Goal: Communication & Community: Answer question/provide support

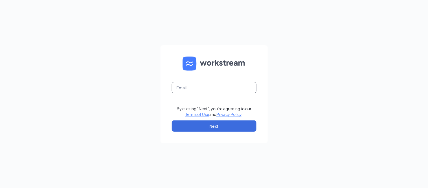
click at [199, 90] on input "text" at bounding box center [214, 87] width 85 height 11
type input "[EMAIL_ADDRESS][DOMAIN_NAME]"
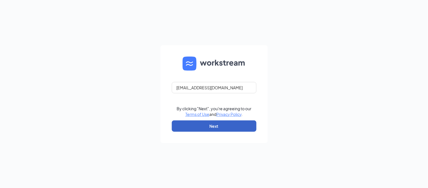
drag, startPoint x: 205, startPoint y: 124, endPoint x: 188, endPoint y: 116, distance: 18.8
click at [205, 125] on button "Next" at bounding box center [214, 125] width 85 height 11
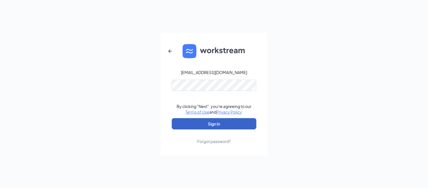
click at [211, 120] on button "Sign In" at bounding box center [214, 123] width 85 height 11
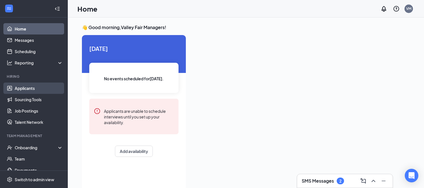
click at [19, 85] on link "Applicants" at bounding box center [39, 87] width 48 height 11
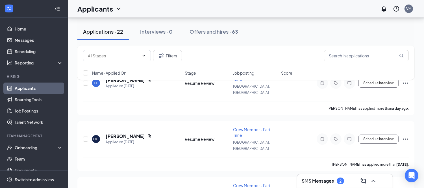
scroll to position [63, 0]
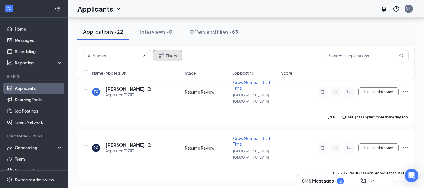
click at [164, 58] on icon "Filter" at bounding box center [161, 55] width 7 height 7
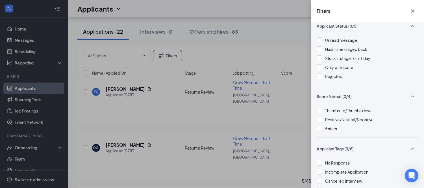
scroll to position [0, 0]
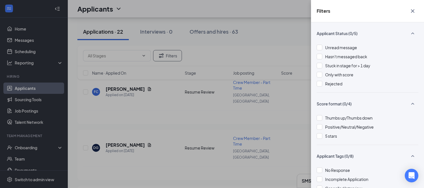
click at [275, 43] on div "Filters Applicant Status (0/5) Unread message Hasn't messaged back Stuck in sta…" at bounding box center [212, 94] width 424 height 188
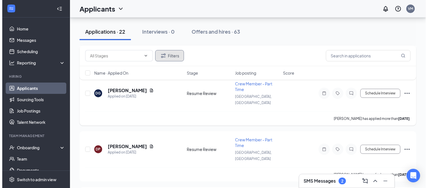
scroll to position [125, 0]
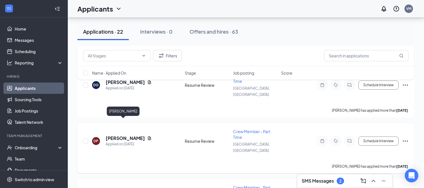
click at [128, 135] on h5 "Diego Palma" at bounding box center [125, 138] width 39 height 6
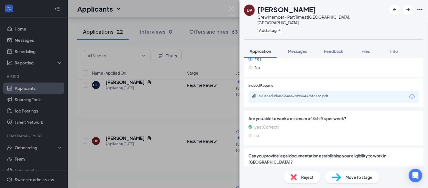
scroll to position [533, 0]
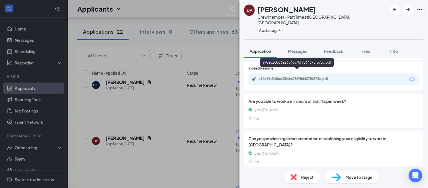
click at [304, 77] on div "a90e81d0d6e23546678f9564375f373c.pdf" at bounding box center [298, 79] width 79 height 5
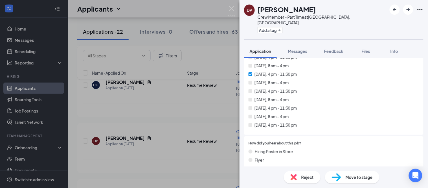
scroll to position [94, 0]
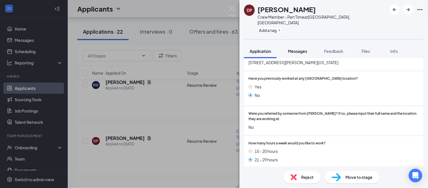
click at [293, 49] on span "Messages" at bounding box center [297, 51] width 19 height 5
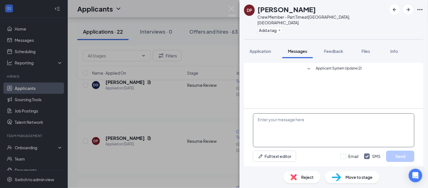
click at [276, 129] on textarea at bounding box center [333, 130] width 161 height 34
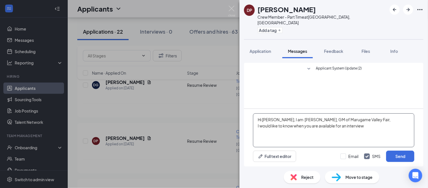
click at [370, 125] on textarea "Hi Diego, I am Karla, GM of Marugame Valley Fair, I would like to know when you…" at bounding box center [333, 130] width 161 height 34
type textarea "Hi Diego, I am Karla, GM of Marugame Valley Fair, I would like to know when you…"
click at [393, 157] on button "Send" at bounding box center [400, 155] width 28 height 11
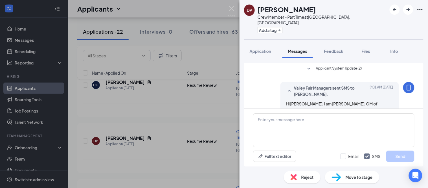
click at [205, 89] on div "DP Diego Palma Crew Member - Part Time at San Jose, CA Add a tag Application Me…" at bounding box center [214, 94] width 428 height 188
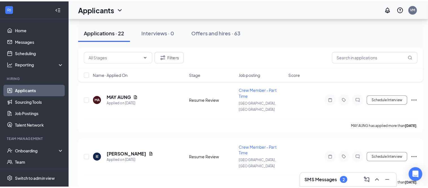
scroll to position [627, 0]
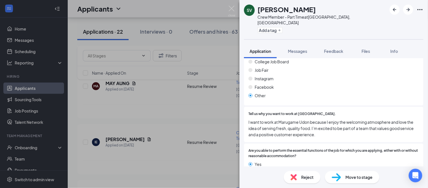
scroll to position [439, 0]
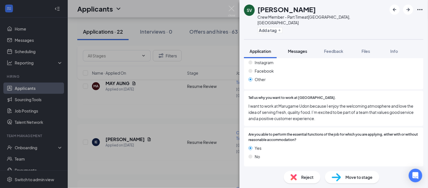
click at [299, 49] on span "Messages" at bounding box center [297, 51] width 19 height 5
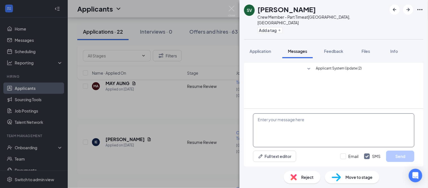
click at [282, 124] on textarea at bounding box center [333, 130] width 161 height 34
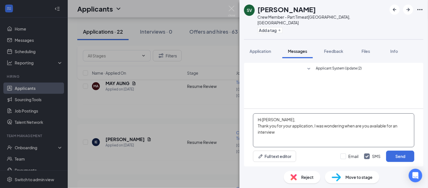
click at [302, 126] on textarea "Hi Satinago, Thank you for your application, I was wondering when are you avail…" at bounding box center [333, 130] width 161 height 34
click at [361, 124] on textarea "Hi Satinago, Thank you for your application. I was wondering when are you avail…" at bounding box center [333, 130] width 161 height 34
type textarea "Hi Satinago, Thank you for your application. I was wondering when you are avail…"
click at [399, 156] on button "Send" at bounding box center [400, 155] width 28 height 11
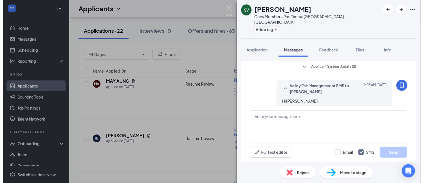
scroll to position [13, 0]
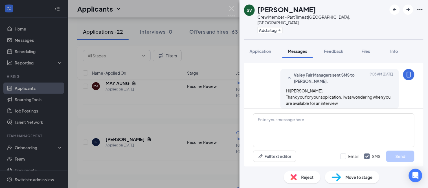
click at [171, 97] on div "SV Santiago Victoria Crew Member - Part Time at San Jose, CA Add a tag Applicat…" at bounding box center [214, 94] width 428 height 188
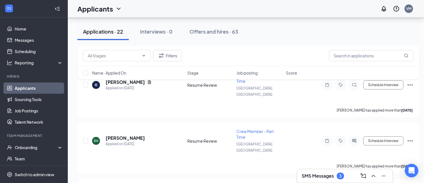
scroll to position [690, 0]
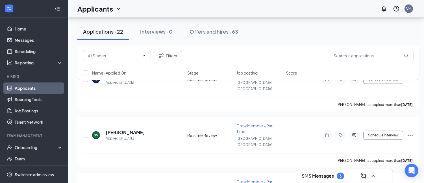
click at [318, 178] on h3 "SMS Messages" at bounding box center [318, 176] width 32 height 6
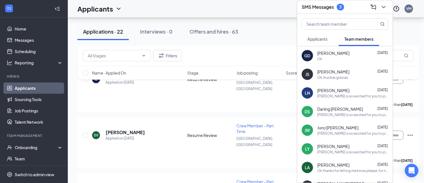
click at [320, 36] on span "Applicants" at bounding box center [317, 38] width 20 height 5
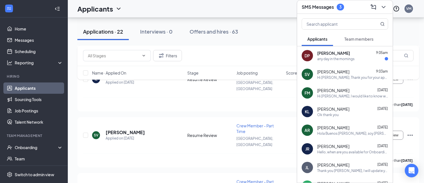
click at [339, 56] on div "any day in the mornings" at bounding box center [335, 58] width 37 height 5
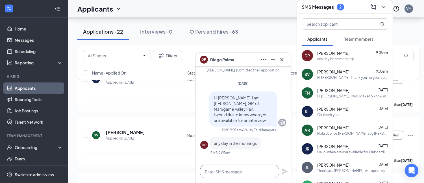
click at [239, 173] on textarea at bounding box center [239, 172] width 79 height 14
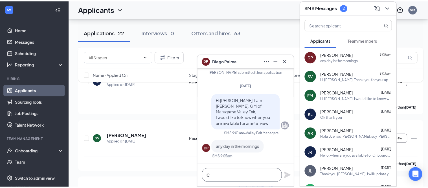
scroll to position [0, 0]
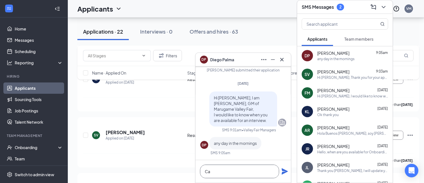
type textarea "C"
type textarea "j"
type textarea "how about tomorrow at 11:00 AM"
click at [283, 170] on icon "Plane" at bounding box center [284, 171] width 6 height 6
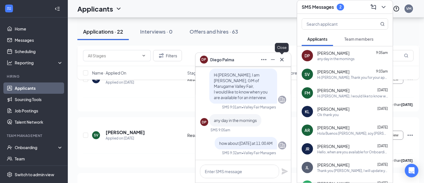
click at [283, 59] on icon "Cross" at bounding box center [281, 59] width 3 height 3
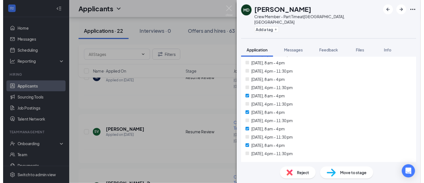
scroll to position [282, 0]
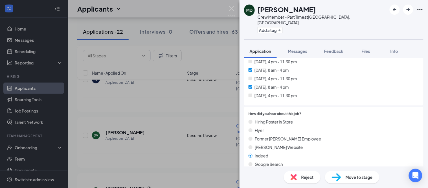
click at [192, 115] on div "MD MIKAYLA DELACRUZ Crew Member - Part Time at San Jose, CA Add a tag Applicati…" at bounding box center [214, 94] width 428 height 188
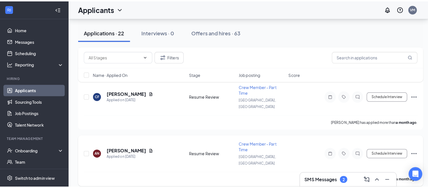
scroll to position [910, 0]
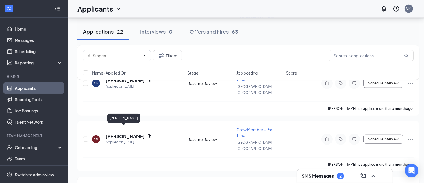
drag, startPoint x: 129, startPoint y: 130, endPoint x: 89, endPoint y: 109, distance: 45.5
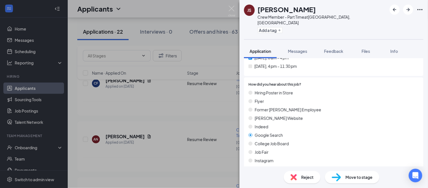
scroll to position [345, 0]
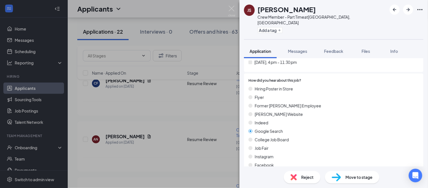
click at [161, 119] on div "JS Jesus Sanchez Crew Member - Part Time at San Jose, CA Add a tag Application …" at bounding box center [214, 94] width 428 height 188
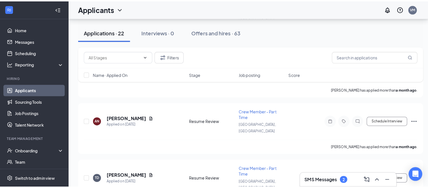
scroll to position [941, 0]
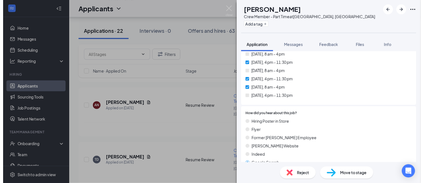
scroll to position [314, 0]
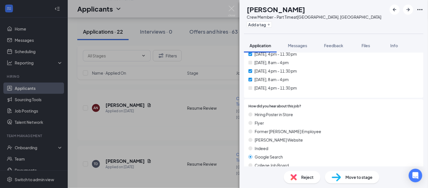
click at [162, 122] on div "JS Julio Sanchez Crew Member - Part Time at San Jose, CA Add a tag Application …" at bounding box center [214, 94] width 428 height 188
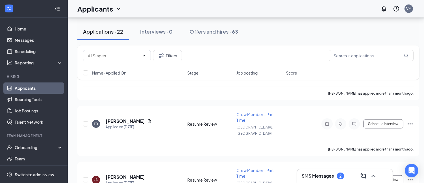
scroll to position [1037, 0]
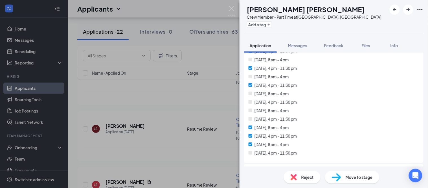
scroll to position [188, 0]
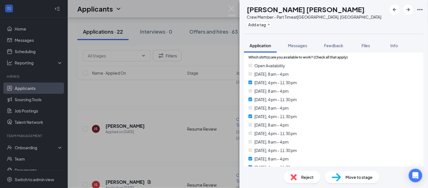
click at [173, 139] on div "IS Isabella Santa Elena Crew Member - Part Time at San Jose, CA Add a tag Appli…" at bounding box center [214, 94] width 428 height 188
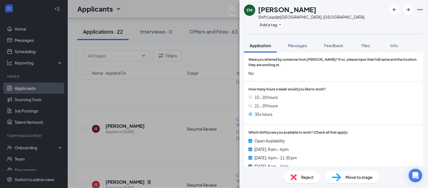
scroll to position [157, 0]
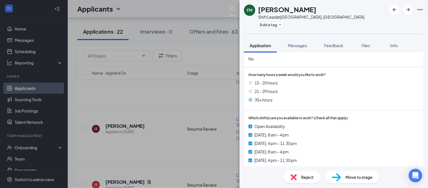
click at [158, 139] on div "FM Freddy Martinez Shift Lead at San Jose, CA Add a tag Application Messages Fe…" at bounding box center [214, 94] width 428 height 188
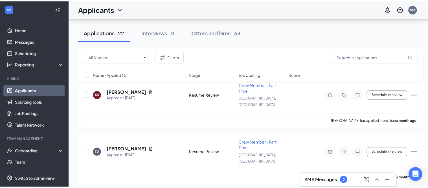
scroll to position [875, 0]
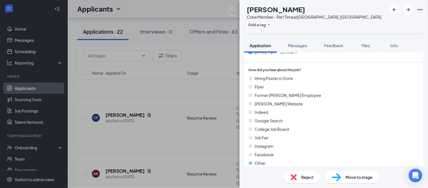
scroll to position [376, 0]
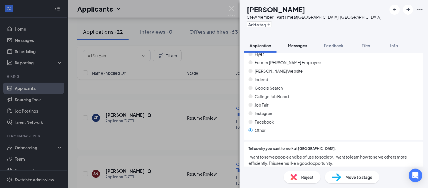
click at [297, 47] on span "Messages" at bounding box center [297, 45] width 19 height 5
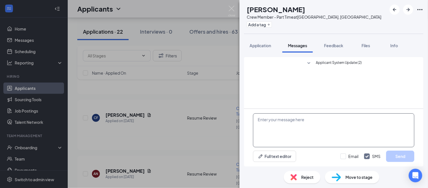
click at [308, 135] on textarea at bounding box center [333, 130] width 161 height 34
type textarea "G"
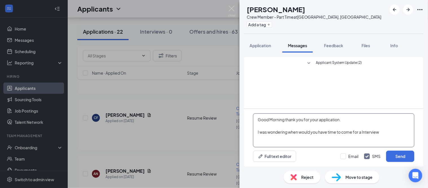
click at [308, 135] on textarea "Good Morning thank you for your application. I was wondering when would you hav…" at bounding box center [333, 130] width 161 height 34
click at [310, 134] on textarea "Good Morning thank you for your application. I was wondering when would you hav…" at bounding box center [333, 130] width 161 height 34
click at [371, 134] on textarea "Good Morning thank you for your application. I was wondering when you would hav…" at bounding box center [333, 130] width 161 height 34
click at [273, 119] on textarea "Good Morning thank you for your application. I was wondering when you would hav…" at bounding box center [333, 130] width 161 height 34
click at [387, 134] on textarea "Good Morning, thank you for your application. I was wondering when you would ha…" at bounding box center [333, 130] width 161 height 34
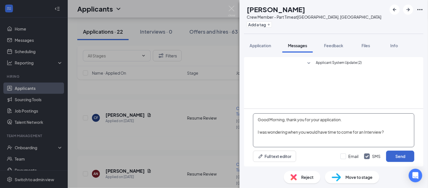
type textarea "Good Morning, thank you for your application. I was wondering when you would ha…"
click at [407, 159] on button "Send" at bounding box center [400, 155] width 28 height 11
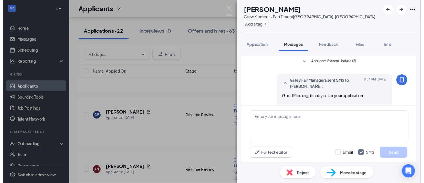
scroll to position [19, 0]
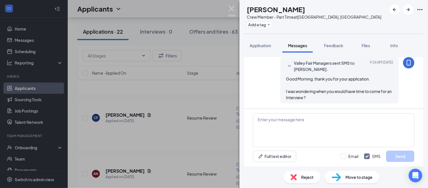
click at [232, 6] on img at bounding box center [231, 11] width 7 height 11
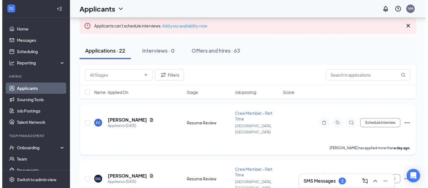
scroll to position [31, 0]
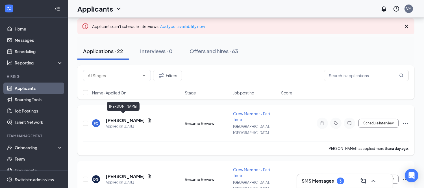
click at [113, 117] on h5 "Faith Canlas" at bounding box center [125, 120] width 39 height 6
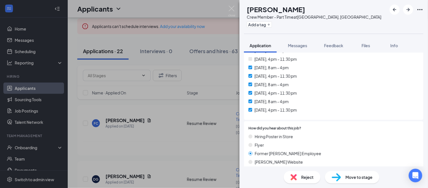
scroll to position [282, 0]
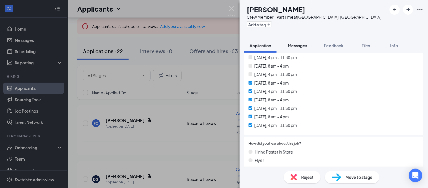
click at [298, 43] on span "Messages" at bounding box center [297, 45] width 19 height 5
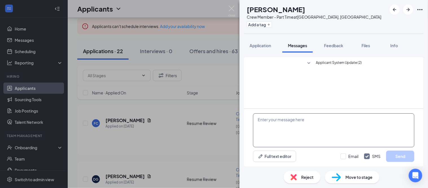
click at [289, 127] on textarea at bounding box center [333, 130] width 161 height 34
click at [268, 121] on textarea "Hi, Thank you" at bounding box center [333, 130] width 161 height 34
click at [285, 119] on textarea "Hi, thank you" at bounding box center [333, 130] width 161 height 34
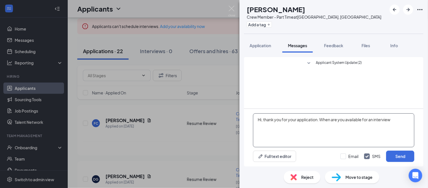
click at [394, 123] on textarea "Hi, thank you for your application. When are you available for an interview" at bounding box center [333, 130] width 161 height 34
type textarea "Hi, thank you for your application. When are you available for an interview ?"
click at [397, 156] on button "Send" at bounding box center [400, 155] width 28 height 11
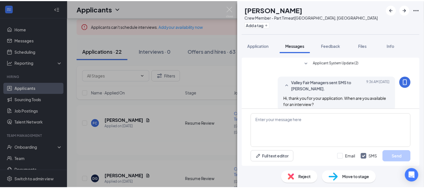
scroll to position [7, 0]
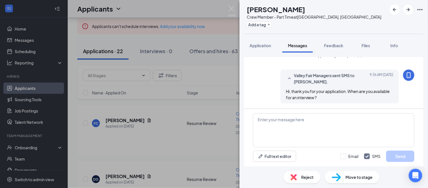
click at [192, 71] on div "FC Faith Canlas Crew Member - Part Time at San Jose, CA Add a tag Application M…" at bounding box center [214, 94] width 428 height 188
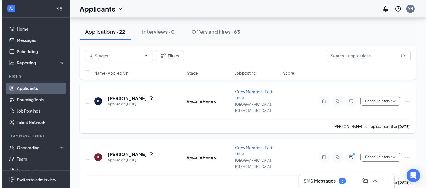
scroll to position [94, 0]
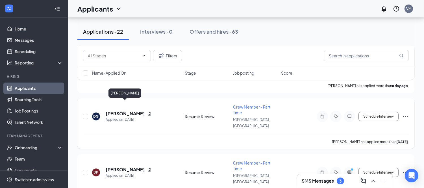
click at [134, 110] on h5 "Destiny Gutierrez" at bounding box center [125, 113] width 39 height 6
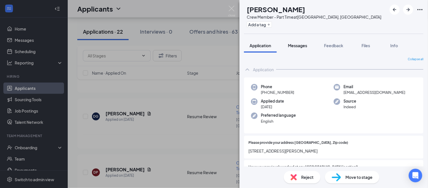
click at [292, 49] on button "Messages" at bounding box center [298, 45] width 30 height 14
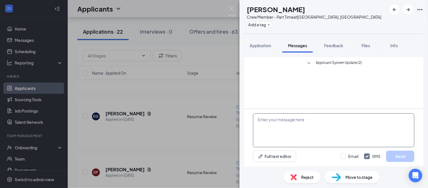
click at [269, 119] on textarea at bounding box center [333, 130] width 161 height 34
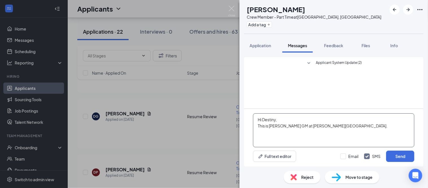
click at [274, 128] on textarea "Hi Destiny, This is Karla GM at Marugame Valley Fair." at bounding box center [333, 130] width 161 height 34
click at [260, 131] on textarea "Hi Destiny, This is Karla, GM at Marugame Valley Fair." at bounding box center [333, 130] width 161 height 34
type textarea "Hi Destiny, This is Karla, GM at Marugame Valley Fair. When do you have time fo…"
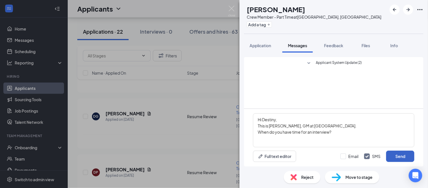
click at [401, 153] on button "Send" at bounding box center [400, 155] width 28 height 11
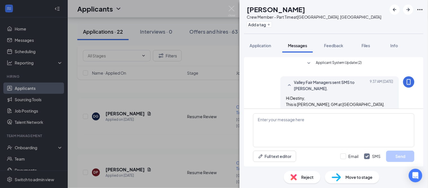
scroll to position [13, 0]
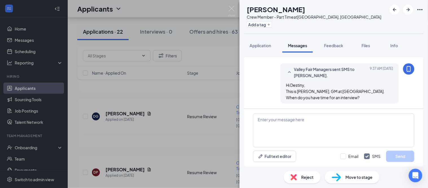
click at [170, 108] on div "DG Destiny Gutierrez Crew Member - Part Time at San Jose, CA Add a tag Applicat…" at bounding box center [214, 94] width 428 height 188
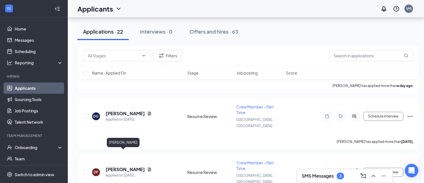
click at [117, 166] on h5 "Diego Palma" at bounding box center [125, 169] width 39 height 6
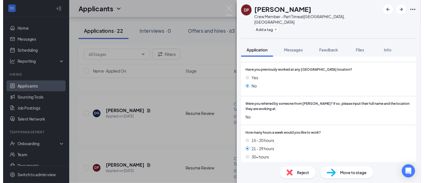
scroll to position [219, 0]
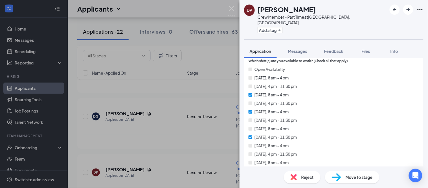
drag, startPoint x: 138, startPoint y: 135, endPoint x: 160, endPoint y: 137, distance: 21.5
click at [138, 136] on div "DP Diego Palma Crew Member - Part Time at San Jose, CA Add a tag Application Me…" at bounding box center [214, 94] width 428 height 188
